Goal: Information Seeking & Learning: Find specific fact

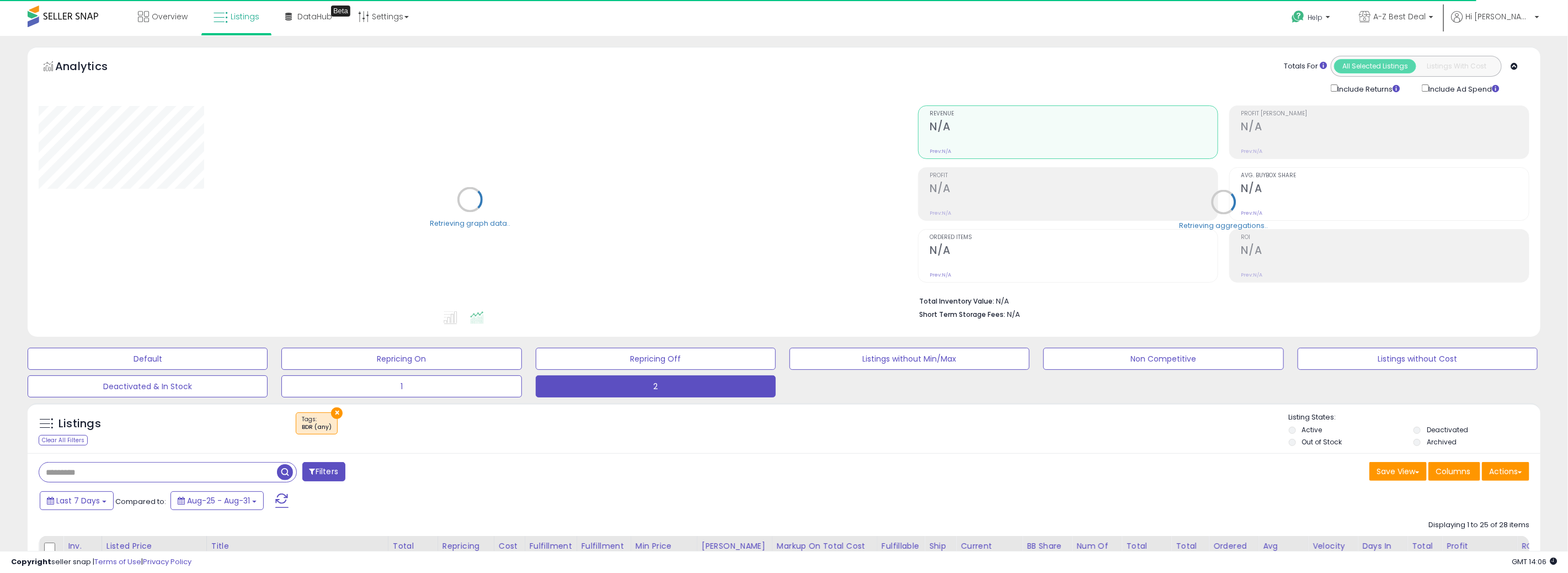
type input "**********"
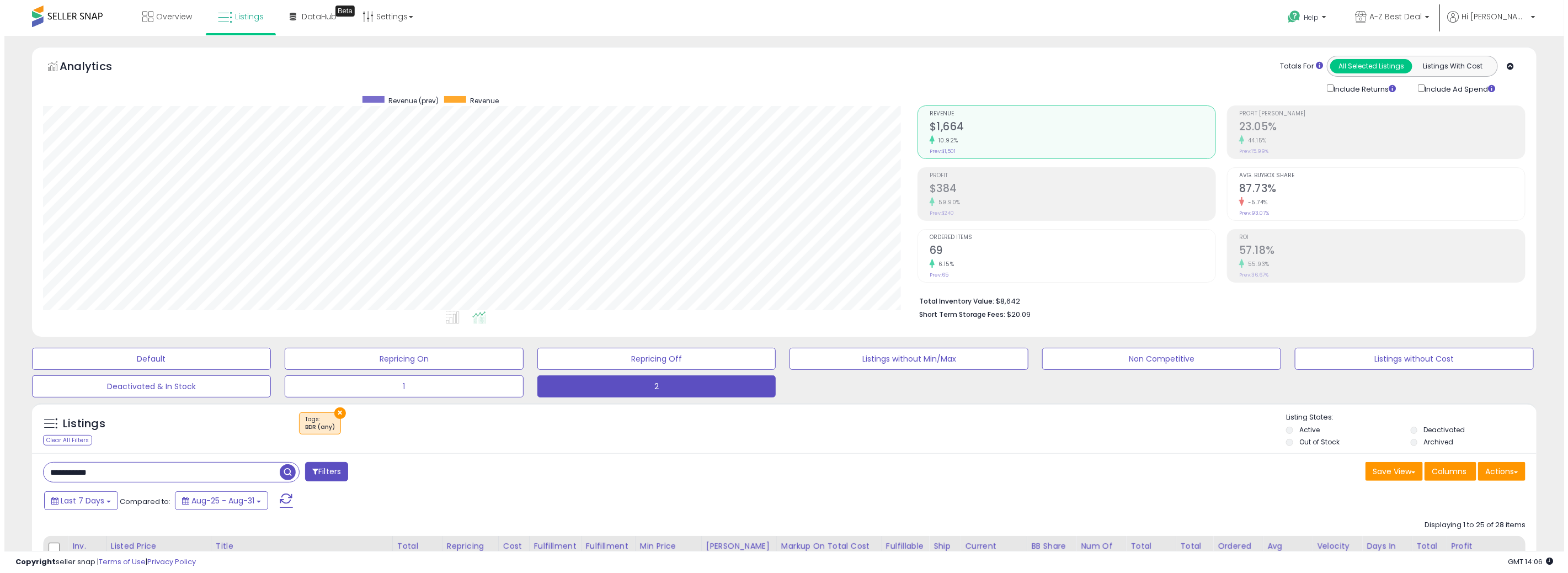
scroll to position [226, 875]
click at [965, 203] on div "59.90%" at bounding box center [1067, 202] width 286 height 10
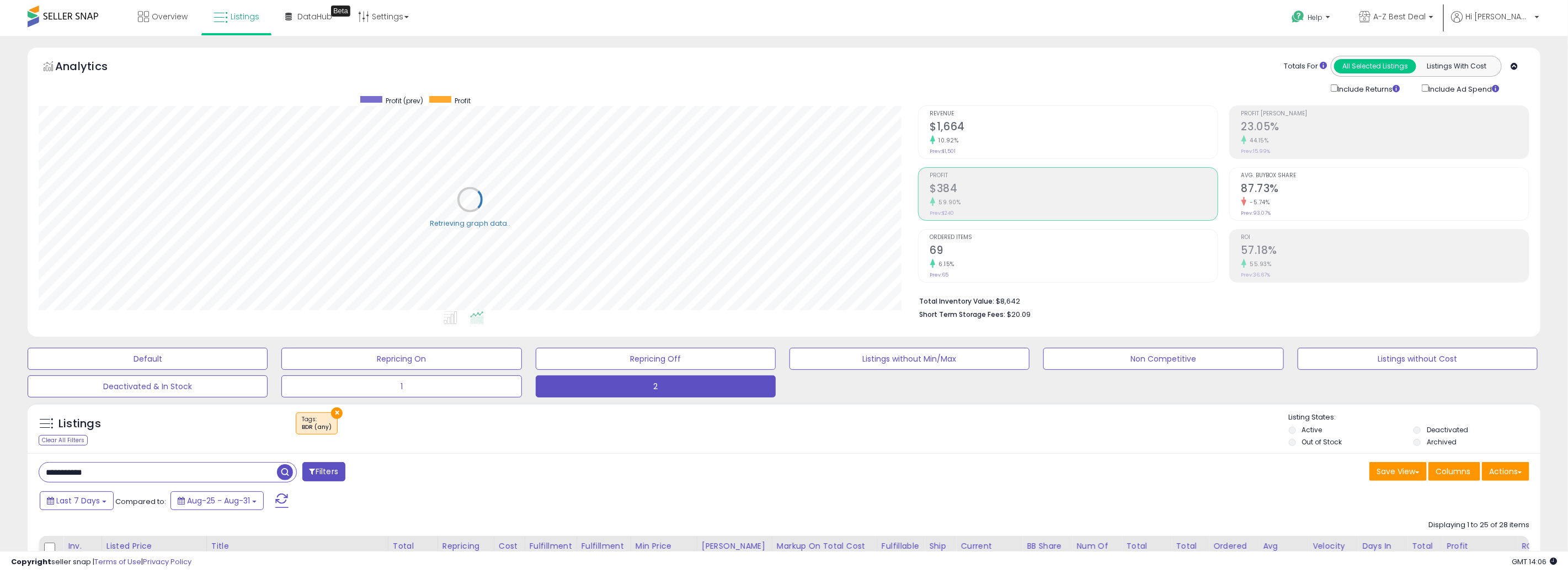
scroll to position [551796, 550791]
drag, startPoint x: 137, startPoint y: 469, endPoint x: -54, endPoint y: 464, distance: 191.1
click at [0, 464] on html "Unable to login Retrieving listings data.. has not yet accepted the Terms of Us…" at bounding box center [779, 286] width 1559 height 573
click at [428, 472] on span "button" at bounding box center [430, 473] width 16 height 16
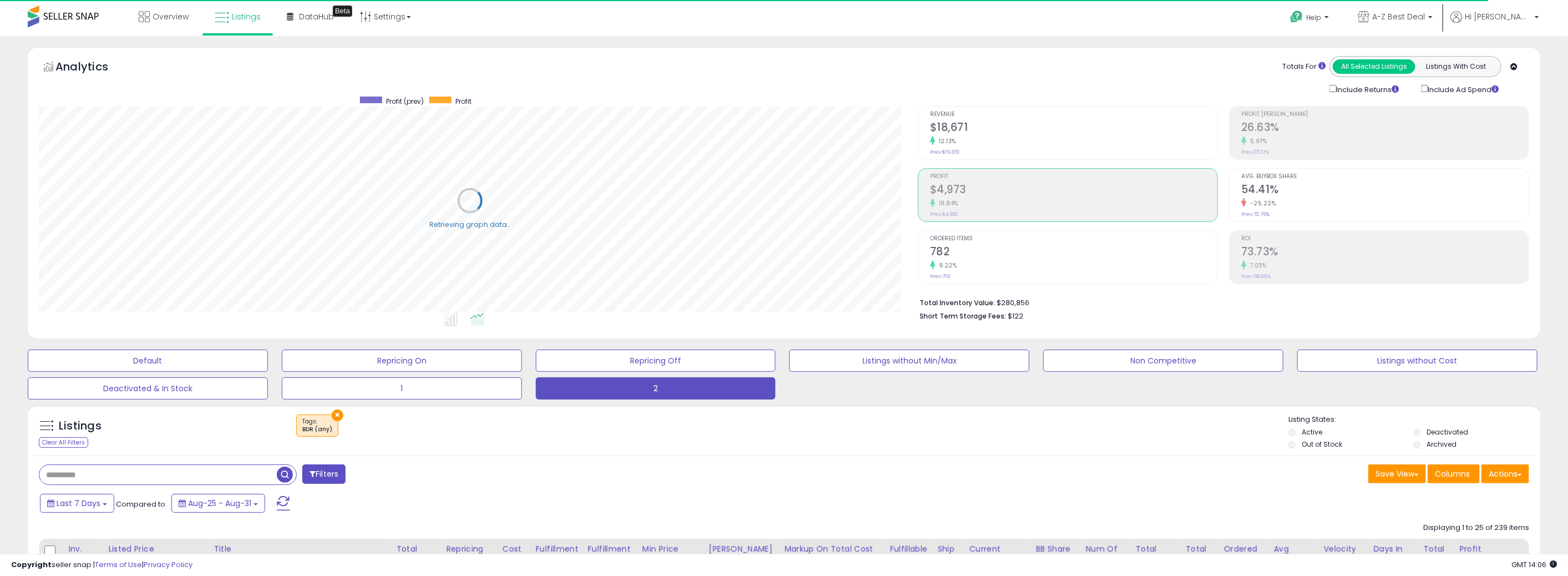
click at [999, 192] on h2 "$4,973" at bounding box center [1073, 190] width 288 height 15
click at [976, 196] on h2 "$4,973" at bounding box center [1073, 190] width 288 height 15
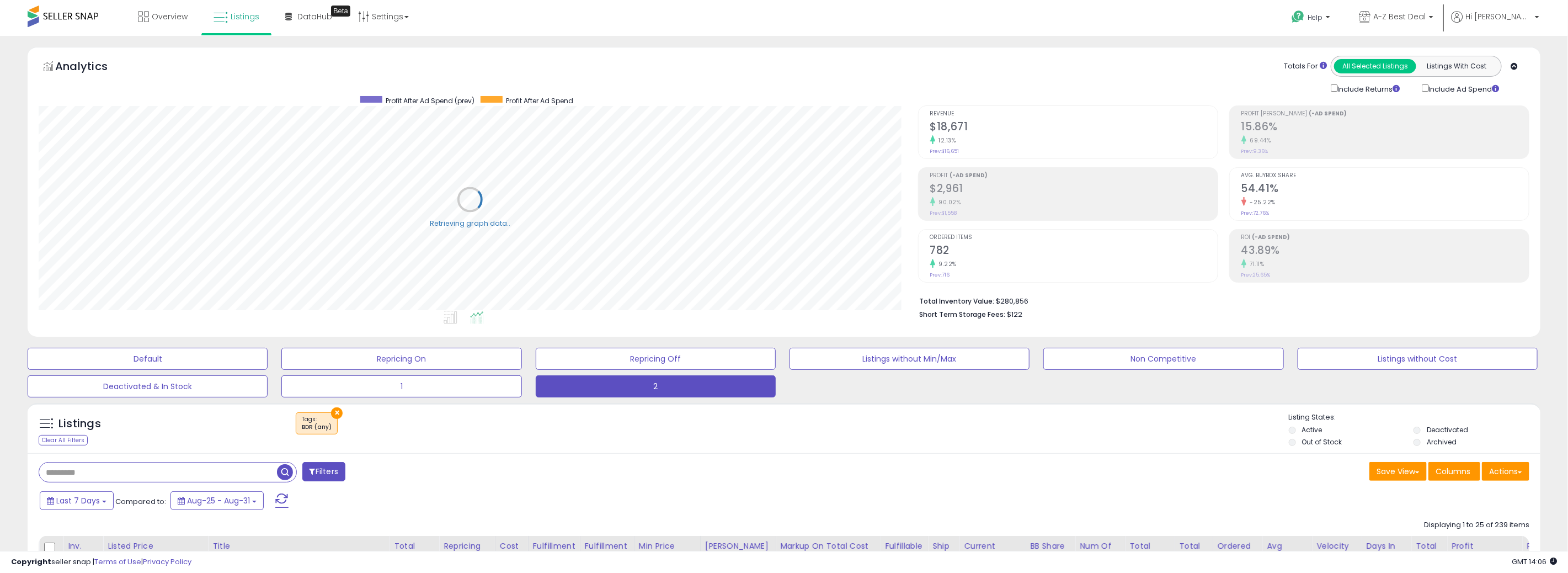
scroll to position [551796, 550791]
click at [983, 195] on h2 "$2,961" at bounding box center [1067, 189] width 286 height 15
